Goal: Information Seeking & Learning: Learn about a topic

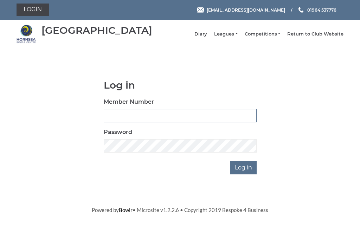
click at [157, 120] on input "Member Number" at bounding box center [180, 115] width 153 height 13
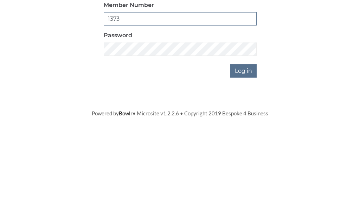
type input "1373"
click at [248, 161] on input "Log in" at bounding box center [243, 167] width 26 height 13
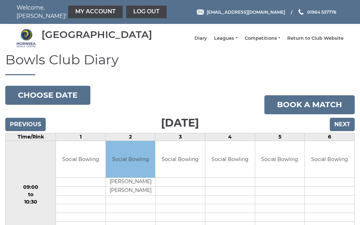
click at [237, 40] on link "Leagues" at bounding box center [225, 38] width 23 height 6
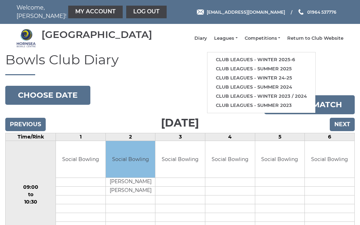
click at [255, 62] on link "Club leagues - Winter 2025-6" at bounding box center [261, 59] width 108 height 9
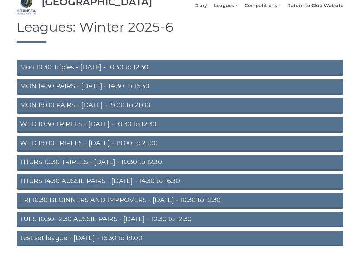
scroll to position [41, 0]
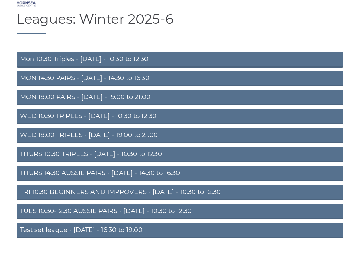
click at [85, 176] on link "THURS 14.30 AUSSIE PAIRS - [DATE] - 14:30 to 16:30" at bounding box center [180, 173] width 327 height 15
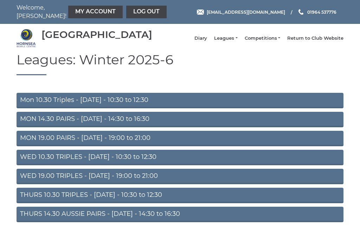
scroll to position [63, 0]
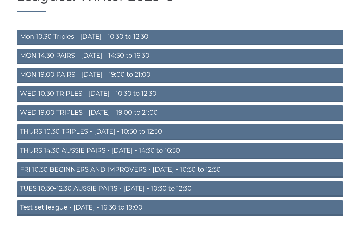
click at [115, 99] on link "WED 10.30 TRIPLES - [DATE] - 10:30 to 12:30" at bounding box center [180, 93] width 327 height 15
